Goal: Information Seeking & Learning: Learn about a topic

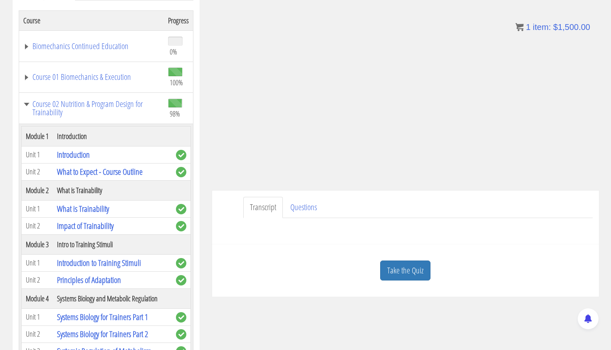
scroll to position [1950, 0]
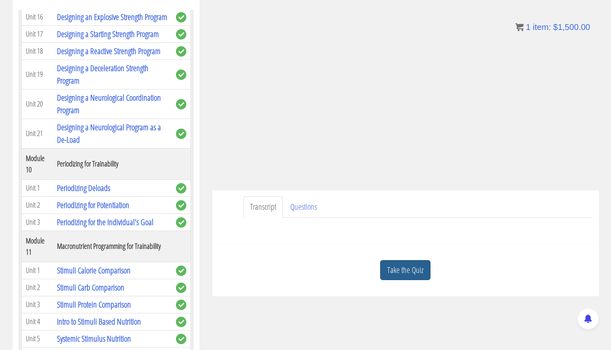
click at [413, 265] on link "Take the Quiz" at bounding box center [405, 270] width 50 height 20
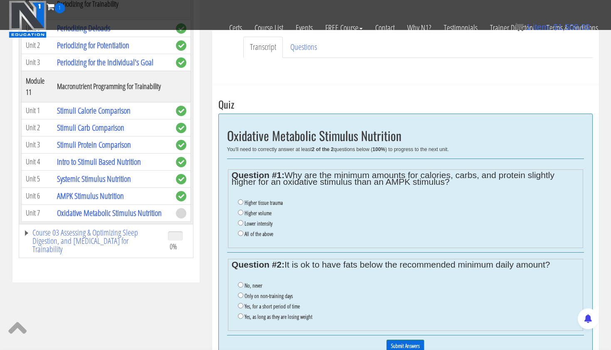
scroll to position [245, 0]
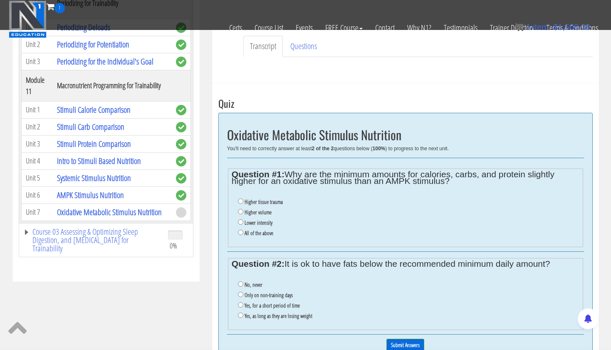
click at [240, 200] on input "Higher tissue trauma" at bounding box center [240, 200] width 5 height 5
radio input "true"
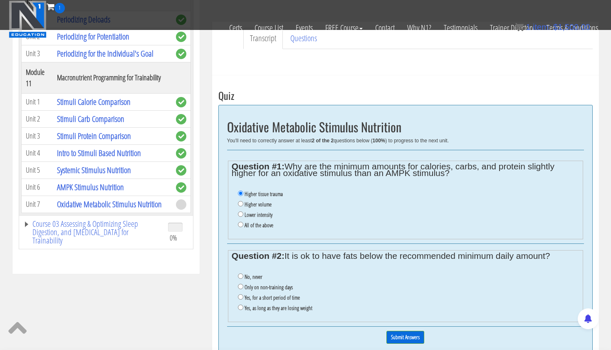
scroll to position [254, 0]
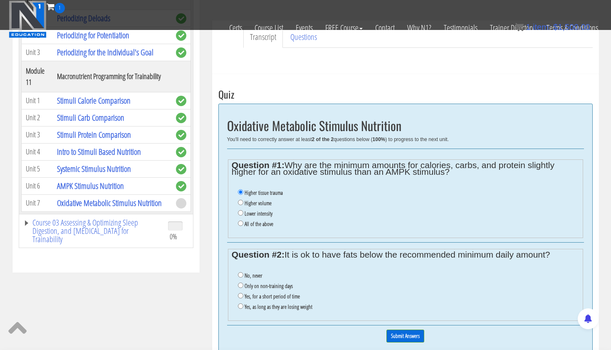
click at [238, 293] on input "Yes, for a short period of time" at bounding box center [240, 295] width 5 height 5
radio input "true"
click at [401, 329] on input "Submit Answers" at bounding box center [405, 335] width 38 height 13
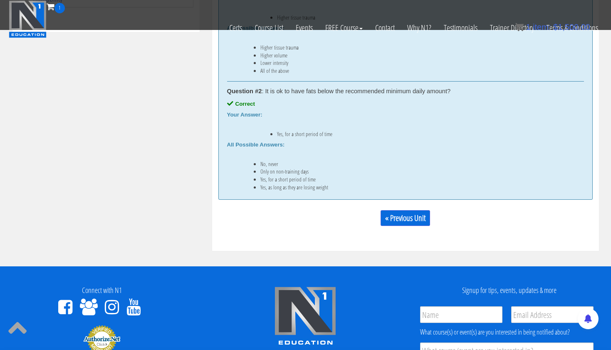
scroll to position [512, 0]
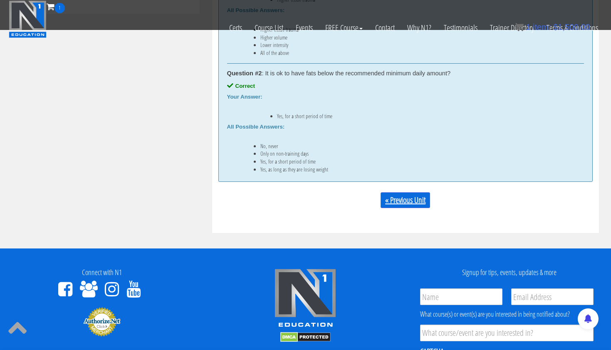
click at [411, 202] on link "« Previous Unit" at bounding box center [405, 200] width 49 height 16
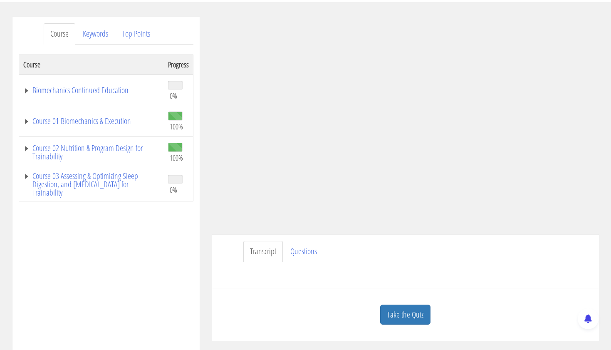
scroll to position [124, 0]
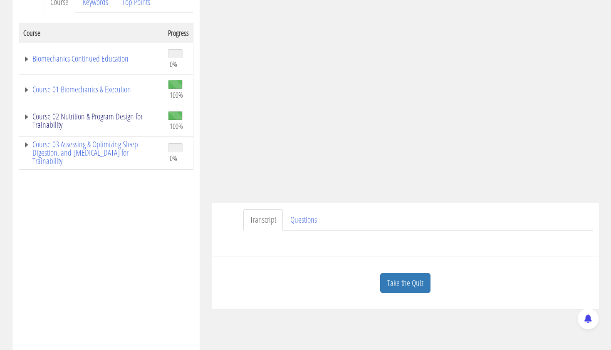
click at [106, 118] on link "Course 02 Nutrition & Program Design for Trainability" at bounding box center [91, 120] width 136 height 17
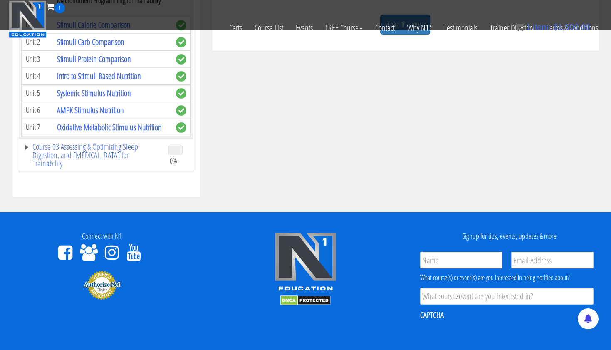
scroll to position [271, 0]
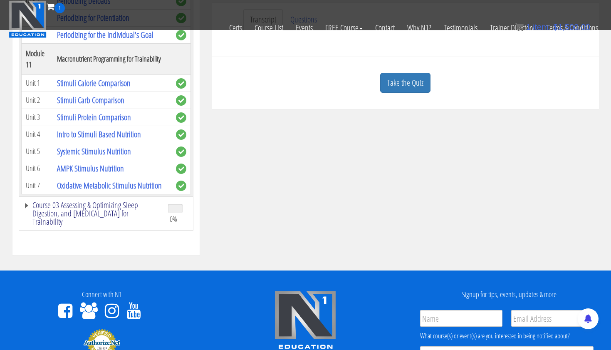
click at [105, 211] on link "Course 03 Assessing & Optimizing Sleep Digestion, and [MEDICAL_DATA] for Traina…" at bounding box center [91, 213] width 136 height 25
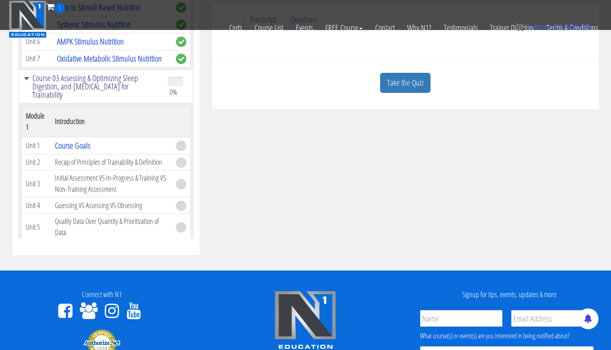
click at [97, 99] on link "Course 03 Assessing & Optimizing Sleep Digestion, and [MEDICAL_DATA] for Traina…" at bounding box center [91, 86] width 136 height 25
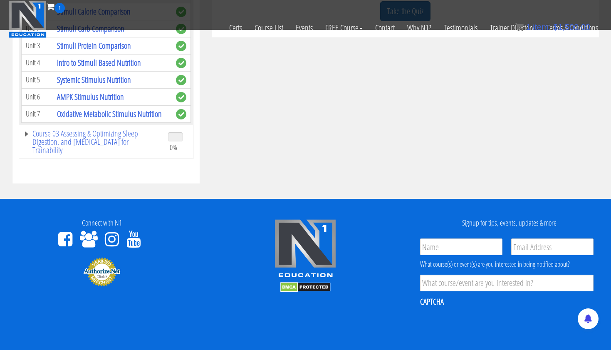
scroll to position [336, 0]
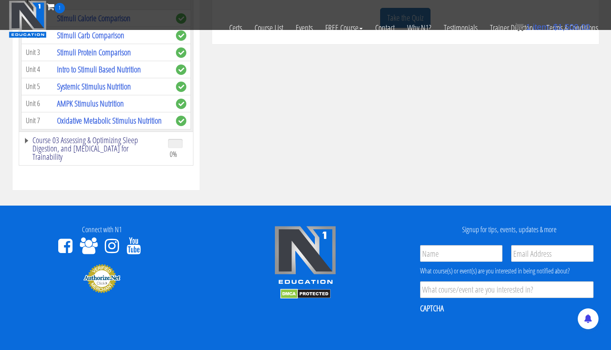
click at [73, 144] on link "Course 03 Assessing & Optimizing Sleep Digestion, and [MEDICAL_DATA] for Traina…" at bounding box center [91, 148] width 136 height 25
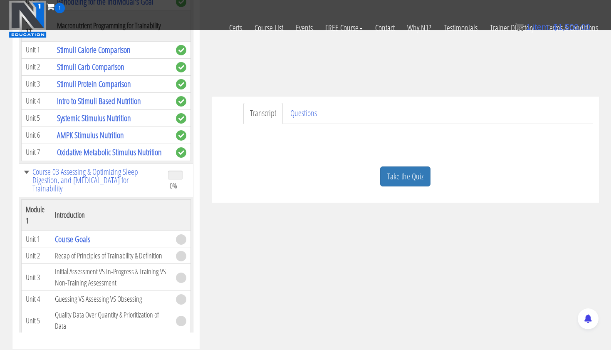
scroll to position [173, 0]
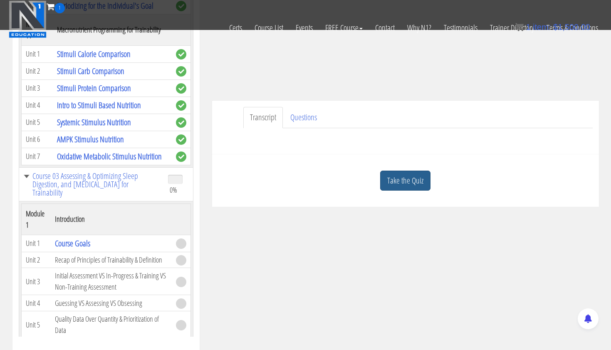
click at [402, 176] on link "Take the Quiz" at bounding box center [405, 181] width 50 height 20
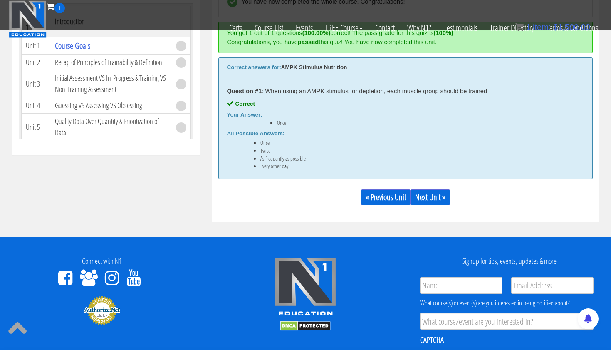
scroll to position [383, 0]
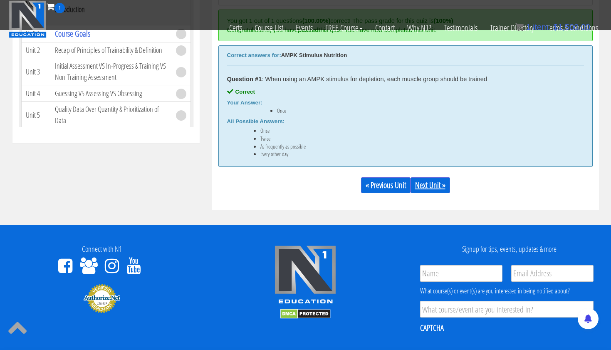
click at [435, 187] on link "Next Unit »" at bounding box center [430, 185] width 40 height 16
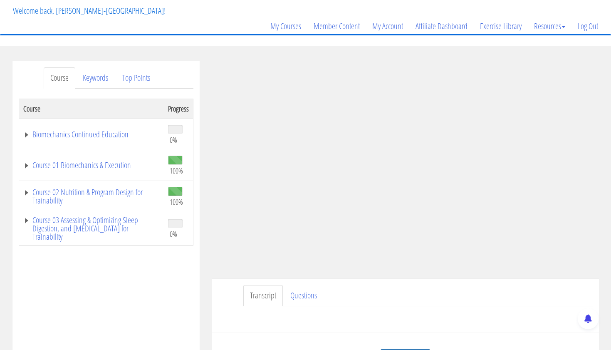
scroll to position [225, 0]
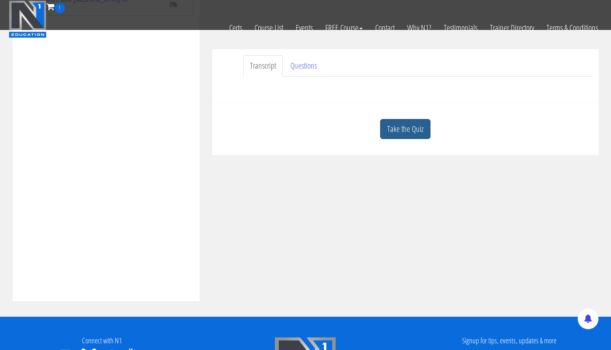
click at [397, 128] on link "Take the Quiz" at bounding box center [405, 129] width 50 height 20
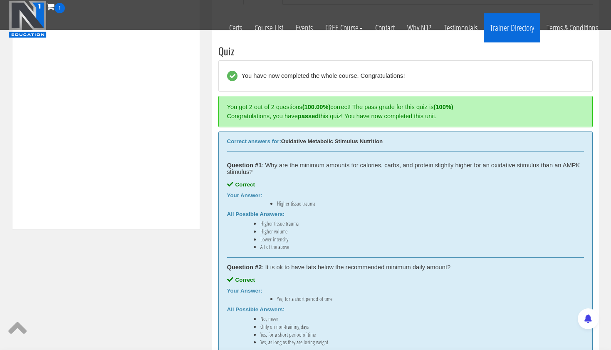
scroll to position [291, 0]
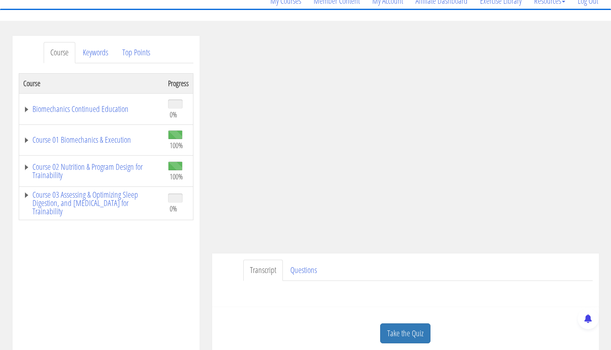
scroll to position [80, 0]
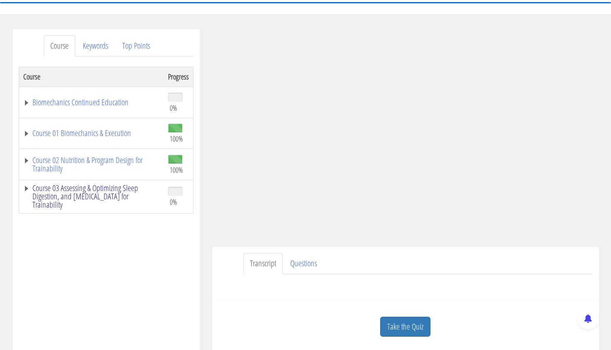
click at [63, 195] on link "Course 03 Assessing & Optimizing Sleep Digestion, and [MEDICAL_DATA] for Traina…" at bounding box center [91, 196] width 136 height 25
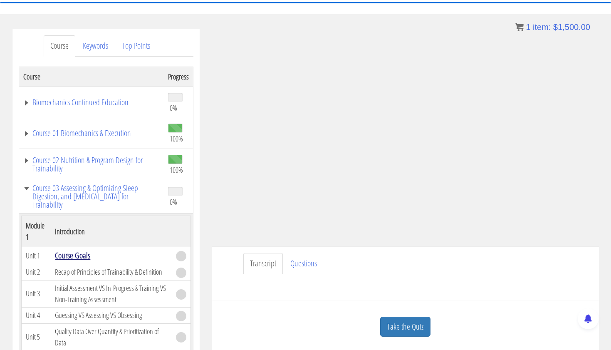
click at [66, 256] on link "Course Goals" at bounding box center [72, 255] width 35 height 11
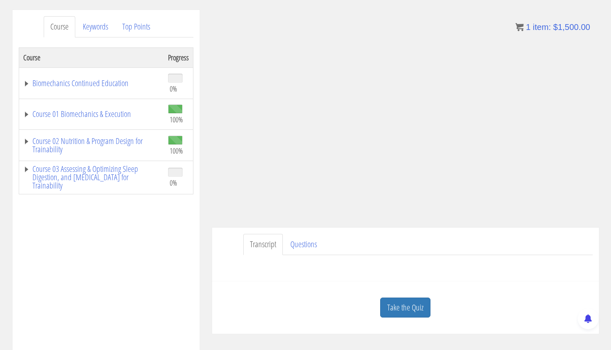
scroll to position [99, 0]
click at [115, 177] on link "Course 03 Assessing & Optimizing Sleep Digestion, and [MEDICAL_DATA] for Traina…" at bounding box center [91, 177] width 136 height 25
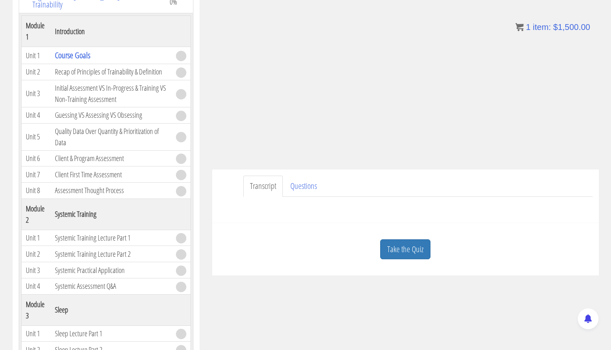
scroll to position [162, 0]
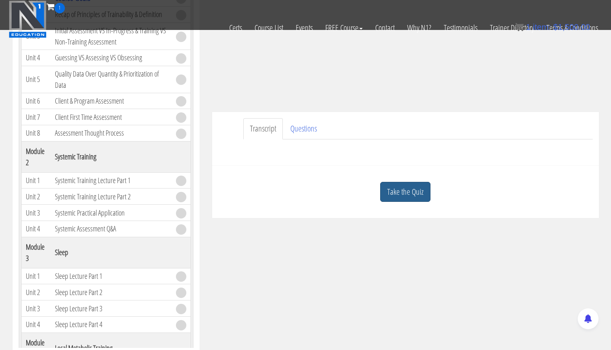
click at [406, 182] on link "Take the Quiz" at bounding box center [405, 192] width 50 height 20
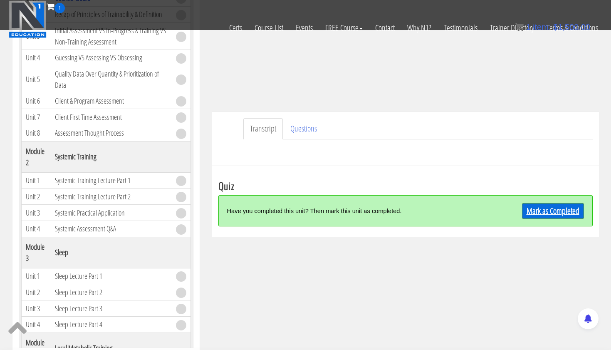
click at [548, 205] on link "Mark as Completed" at bounding box center [553, 211] width 62 height 16
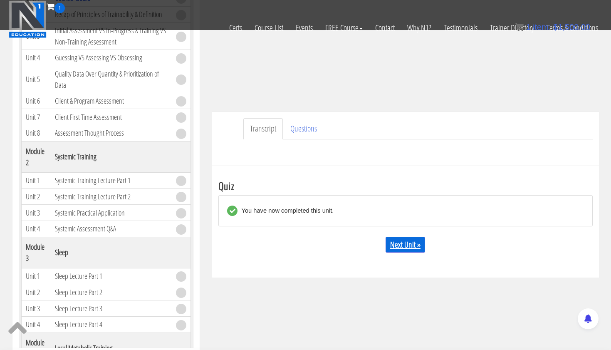
click at [407, 241] on link "Next Unit »" at bounding box center [406, 245] width 40 height 16
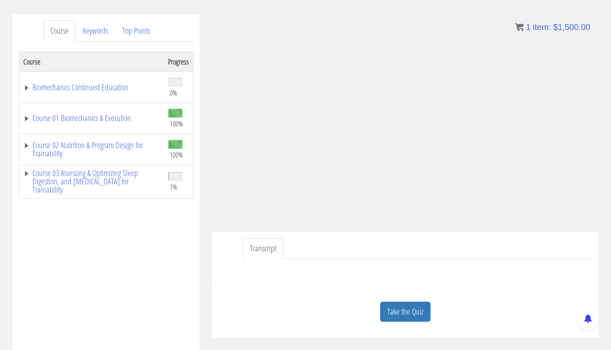
scroll to position [131, 0]
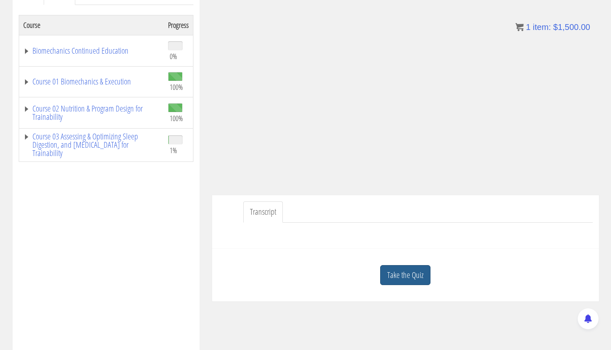
click at [418, 270] on link "Take the Quiz" at bounding box center [405, 275] width 50 height 20
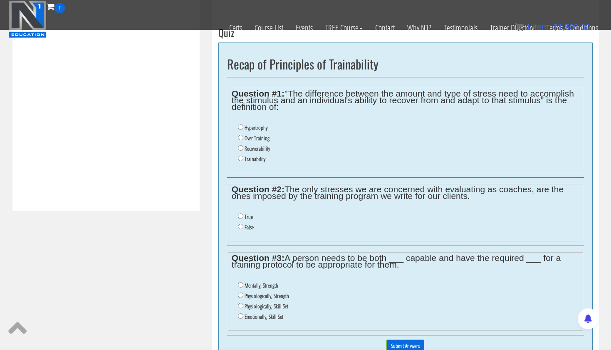
scroll to position [316, 0]
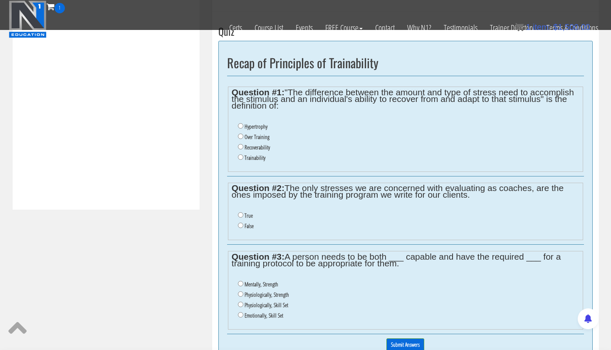
click at [239, 154] on input "Trainability" at bounding box center [240, 156] width 5 height 5
radio input "true"
click at [240, 223] on input "False" at bounding box center [240, 225] width 5 height 5
radio input "true"
click at [239, 291] on input "Physiologically, Strength" at bounding box center [240, 293] width 5 height 5
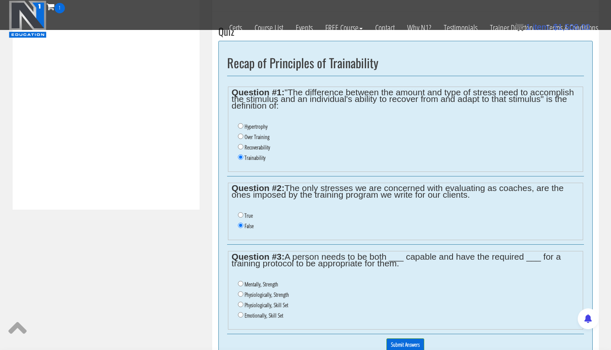
radio input "true"
click at [401, 338] on input "Submit Answers" at bounding box center [405, 344] width 38 height 13
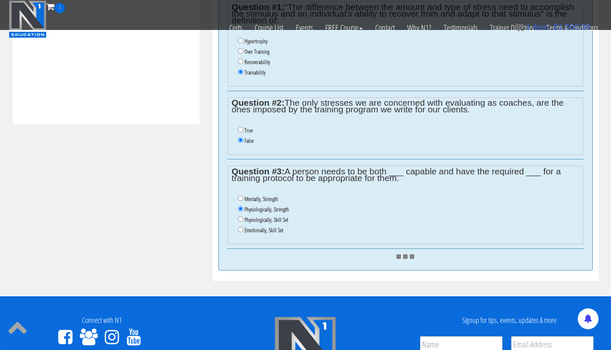
scroll to position [346, 0]
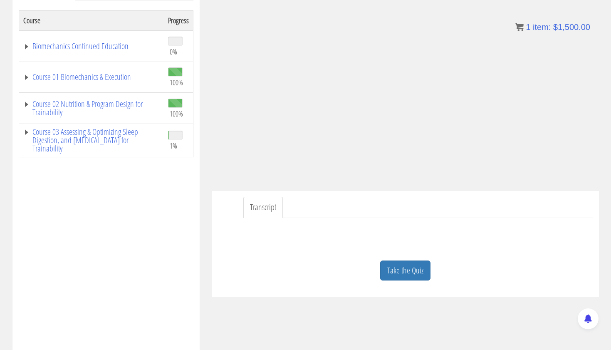
scroll to position [138, 0]
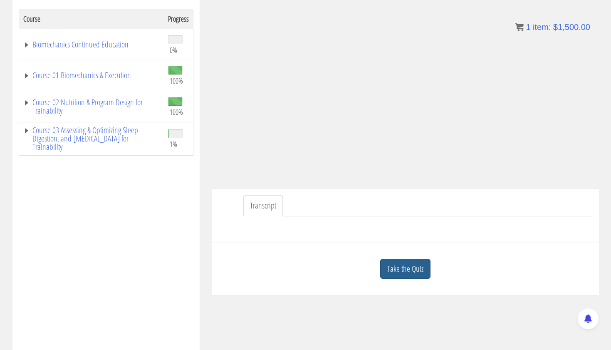
click at [402, 268] on link "Take the Quiz" at bounding box center [405, 269] width 50 height 20
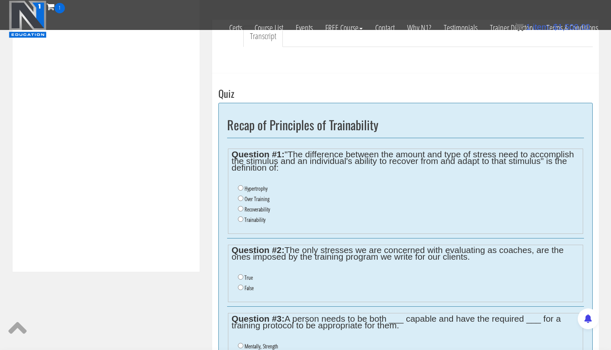
scroll to position [255, 0]
click at [240, 215] on input "Trainability" at bounding box center [240, 217] width 5 height 5
radio input "true"
click at [240, 284] on input "False" at bounding box center [240, 286] width 5 height 5
radio input "true"
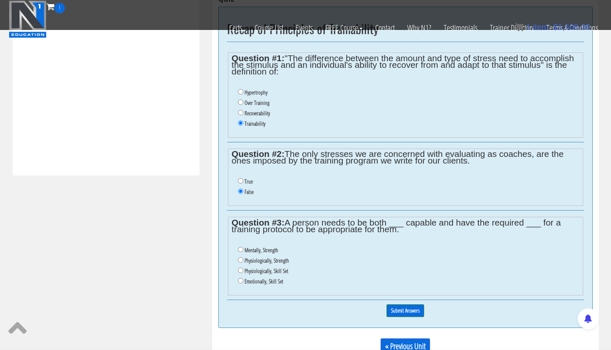
scroll to position [351, 0]
click at [239, 257] on input "Physiologically, Strength" at bounding box center [240, 259] width 5 height 5
radio input "true"
click at [400, 304] on input "Submit Answers" at bounding box center [405, 310] width 38 height 13
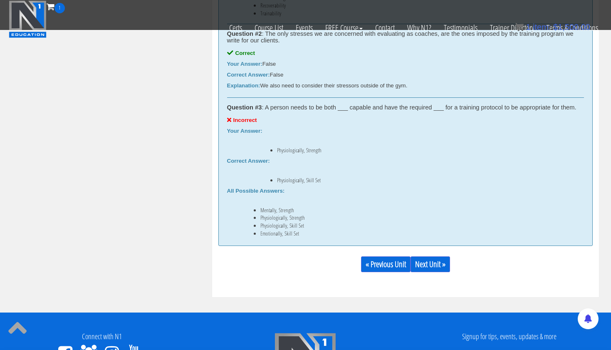
scroll to position [584, 0]
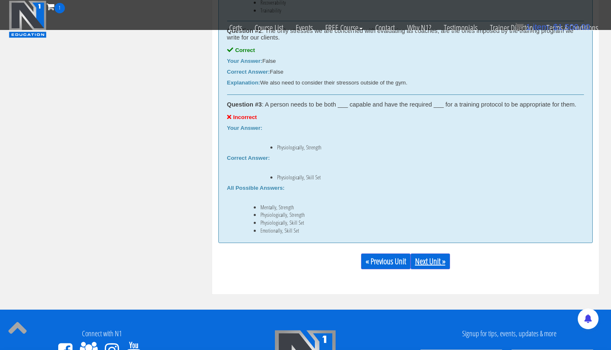
click at [431, 258] on link "Next Unit »" at bounding box center [430, 261] width 40 height 16
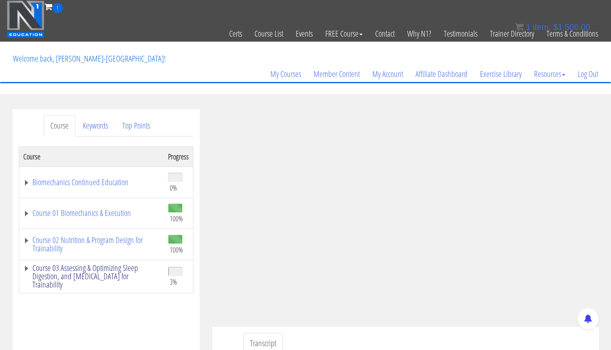
click at [108, 270] on link "Course 03 Assessing & Optimizing Sleep Digestion, and [MEDICAL_DATA] for Traina…" at bounding box center [91, 276] width 136 height 25
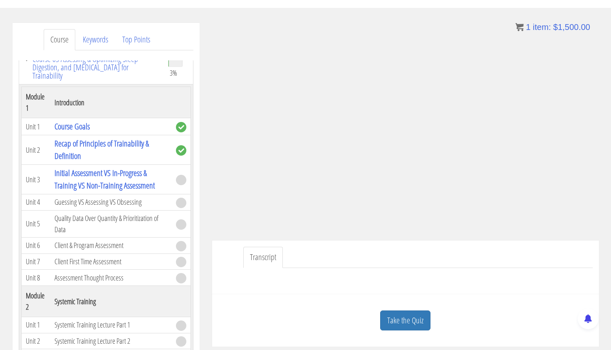
scroll to position [88, 0]
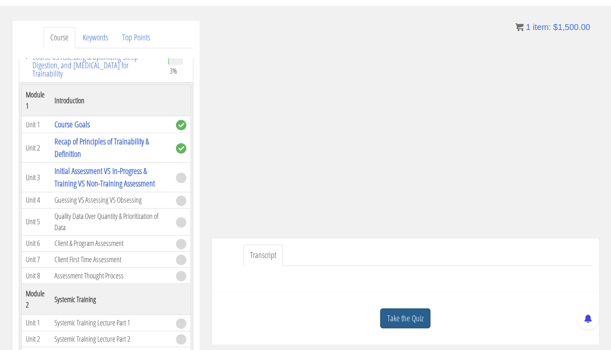
click at [397, 315] on link "Take the Quiz" at bounding box center [405, 318] width 50 height 20
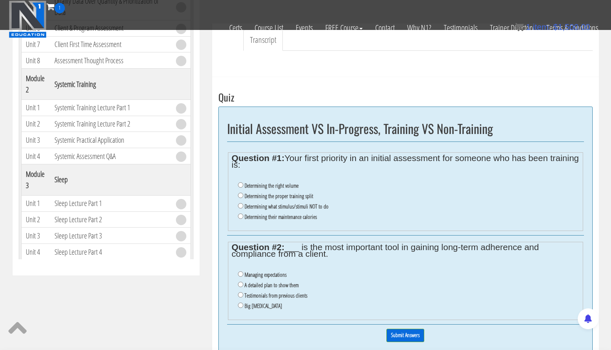
scroll to position [251, 0]
click at [238, 203] on input "Determining what stimulus/stimuli NOT to do" at bounding box center [240, 205] width 5 height 5
radio input "true"
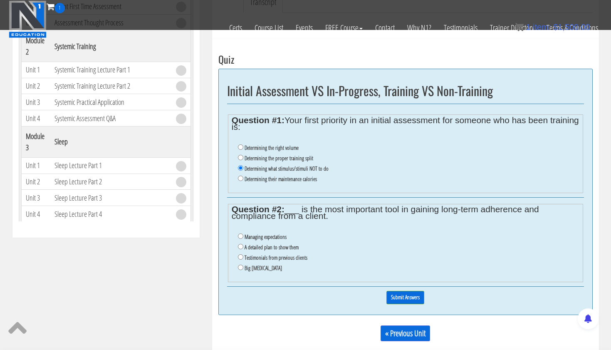
scroll to position [294, 0]
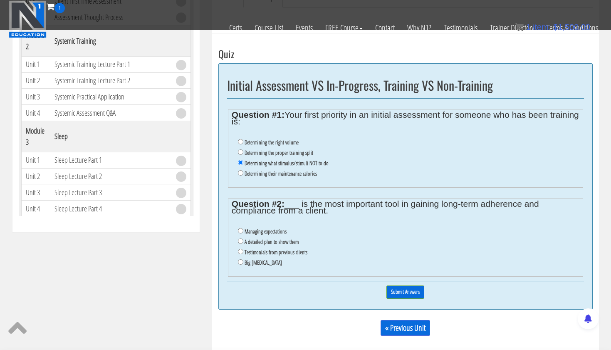
click at [239, 228] on input "Managing expectations" at bounding box center [240, 230] width 5 height 5
radio input "true"
click at [411, 285] on input "Submit Answers" at bounding box center [405, 291] width 38 height 13
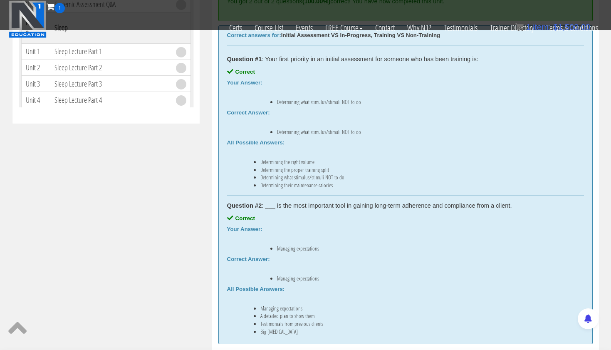
scroll to position [438, 0]
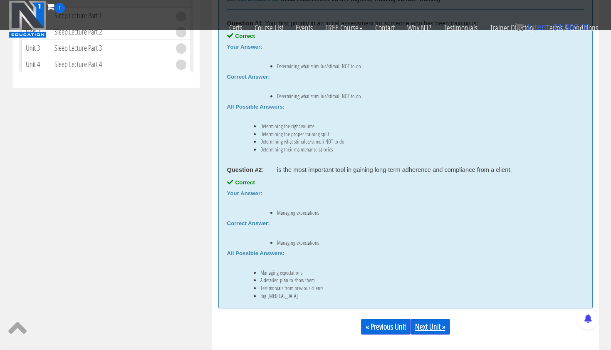
click at [435, 326] on link "Next Unit »" at bounding box center [430, 327] width 40 height 16
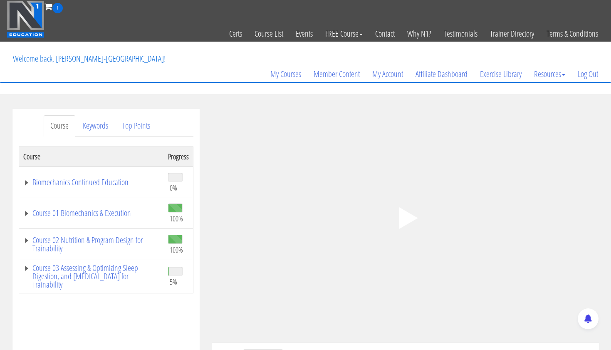
scroll to position [17, 0]
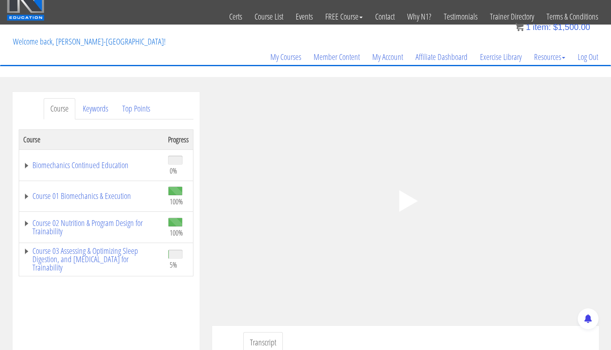
click at [400, 200] on polygon at bounding box center [408, 201] width 19 height 22
click at [99, 254] on link "Course 03 Assessing & Optimizing Sleep Digestion, and [MEDICAL_DATA] for Traina…" at bounding box center [91, 259] width 136 height 25
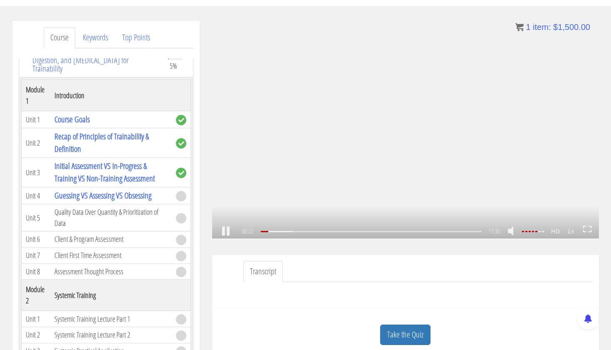
scroll to position [96, 0]
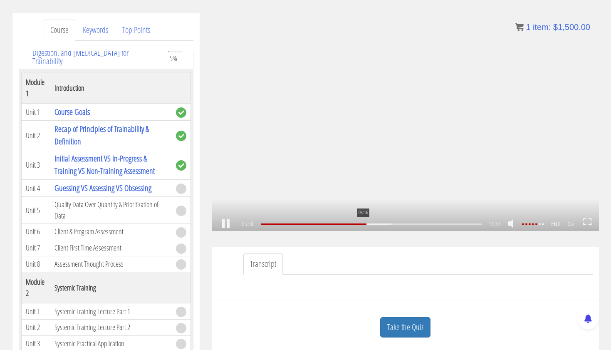
click at [362, 224] on div at bounding box center [314, 223] width 106 height 1
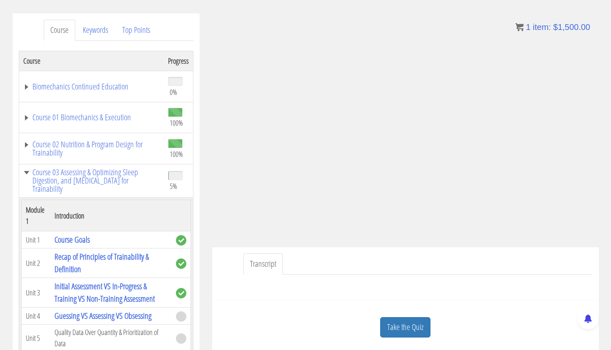
scroll to position [0, 0]
click at [406, 322] on link "Take the Quiz" at bounding box center [405, 327] width 50 height 20
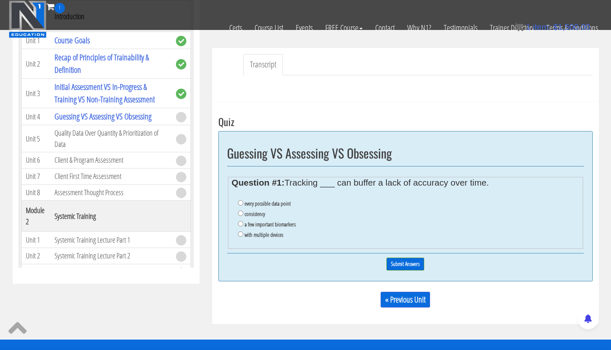
scroll to position [245, 0]
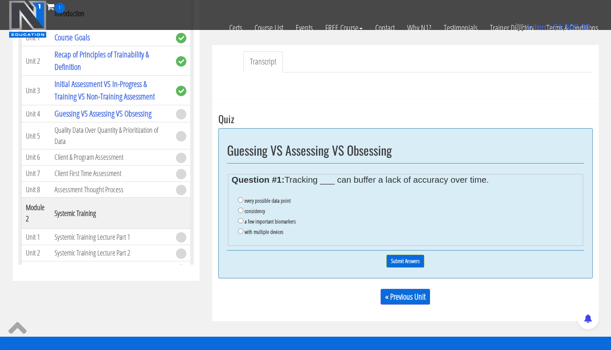
click at [237, 215] on ul "every possible data point consistency a few important biomarkers with multiple …" at bounding box center [405, 216] width 347 height 50
click at [240, 218] on input "a few important biomarkers" at bounding box center [240, 220] width 5 height 5
radio input "true"
click at [406, 255] on input "Submit Answers" at bounding box center [405, 261] width 38 height 13
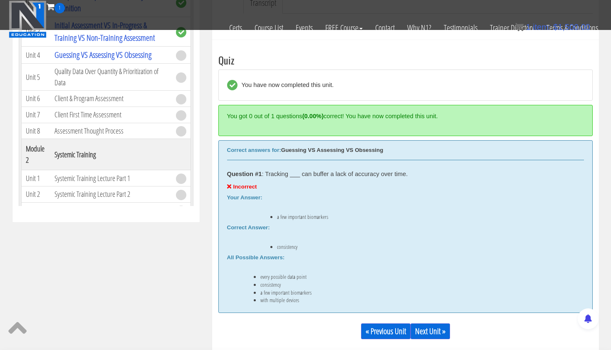
scroll to position [331, 0]
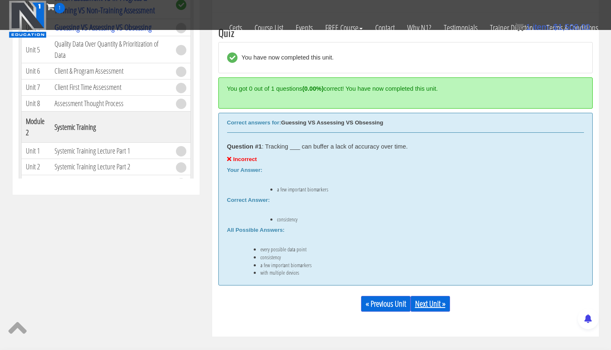
click at [435, 304] on link "Next Unit »" at bounding box center [430, 304] width 40 height 16
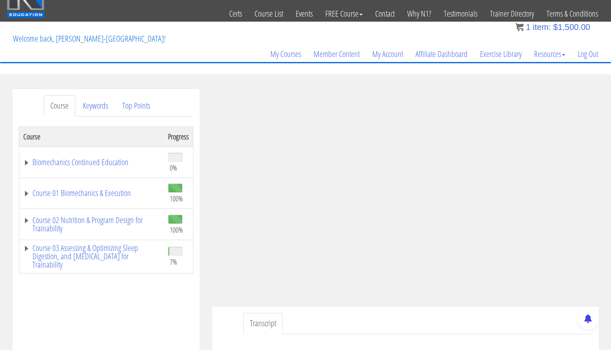
scroll to position [22, 0]
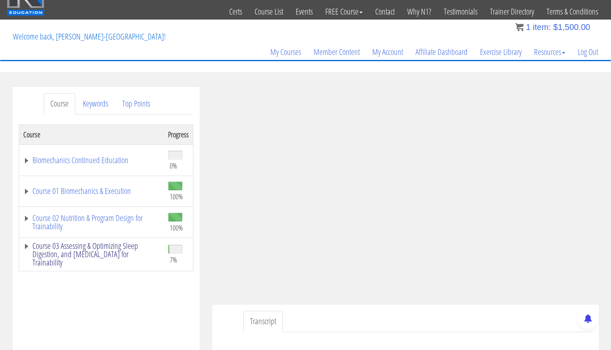
click at [97, 242] on link "Course 03 Assessing & Optimizing Sleep Digestion, and [MEDICAL_DATA] for Traina…" at bounding box center [91, 254] width 136 height 25
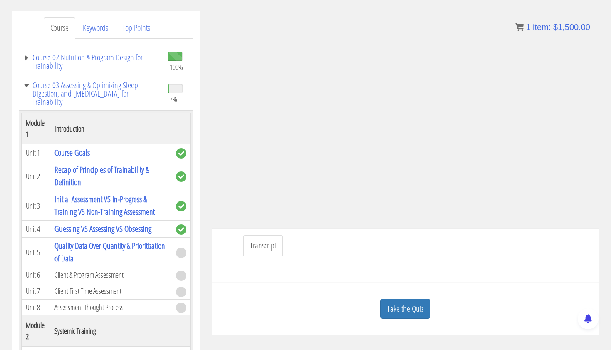
scroll to position [106, 0]
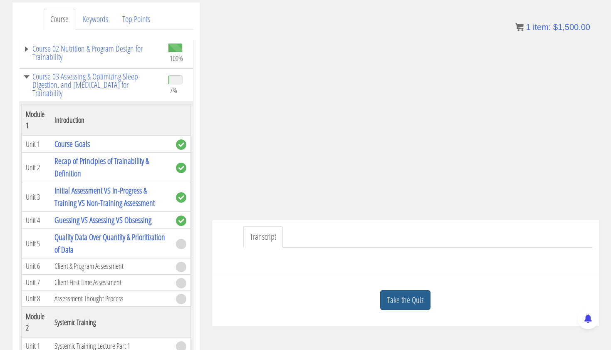
click at [418, 295] on link "Take the Quiz" at bounding box center [405, 300] width 50 height 20
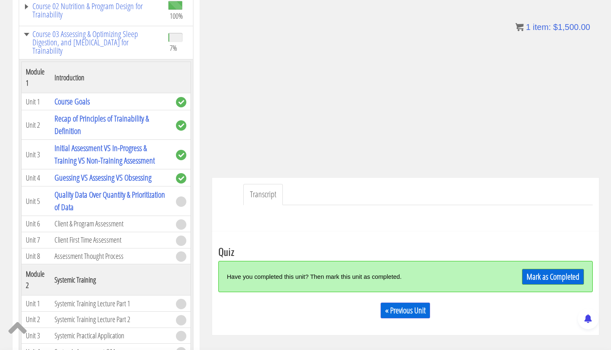
scroll to position [152, 0]
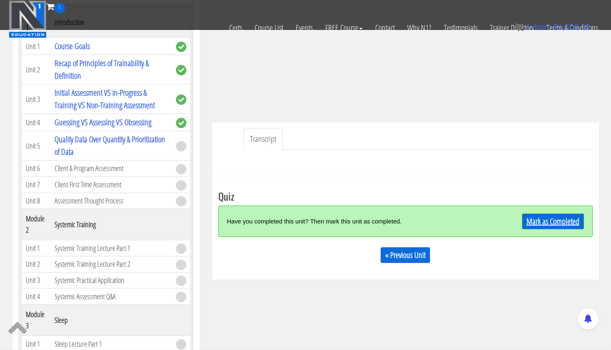
click at [553, 223] on link "Mark as Completed" at bounding box center [553, 221] width 62 height 16
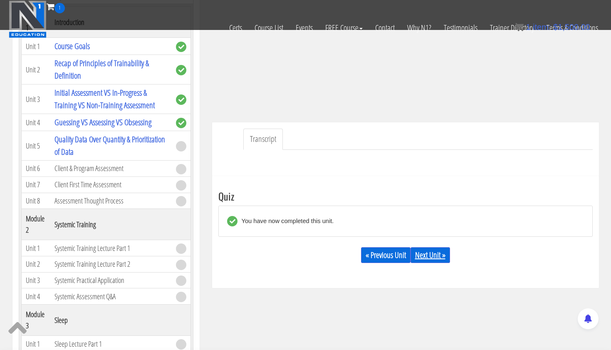
click at [428, 249] on link "Next Unit »" at bounding box center [430, 255] width 40 height 16
